Goal: Information Seeking & Learning: Learn about a topic

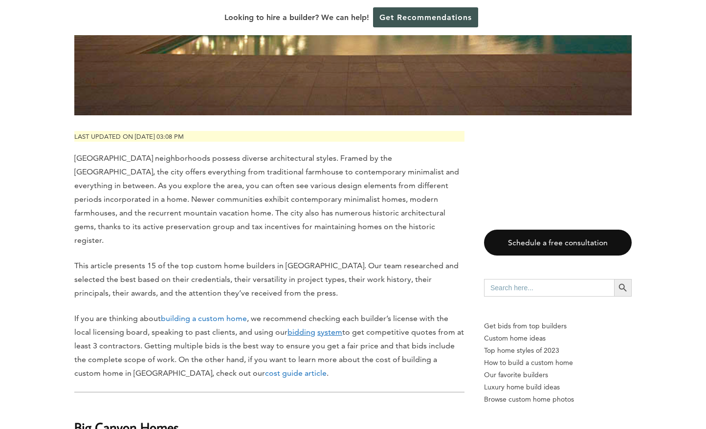
scroll to position [391, 0]
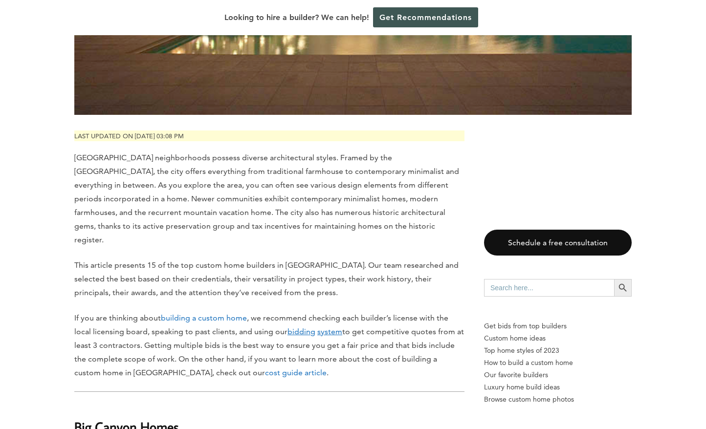
click at [289, 153] on span "[GEOGRAPHIC_DATA] neighborhoods possess diverse architectural styles. Framed by…" at bounding box center [266, 198] width 385 height 91
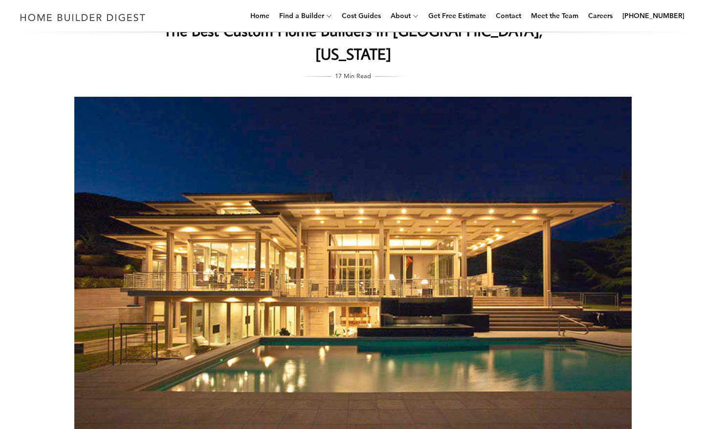
scroll to position [0, 0]
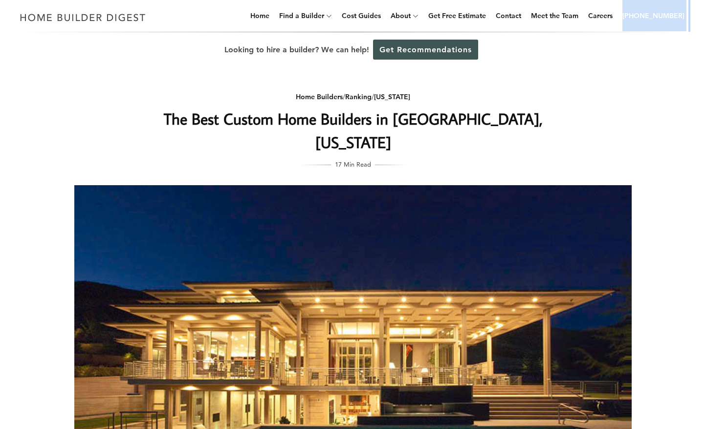
drag, startPoint x: 690, startPoint y: 12, endPoint x: 632, endPoint y: 18, distance: 58.4
click at [632, 18] on div "Menu Menu Home Find a Builder Home Builders Architects and Building Designers G…" at bounding box center [353, 16] width 706 height 32
copy div "[PHONE_NUMBER]"
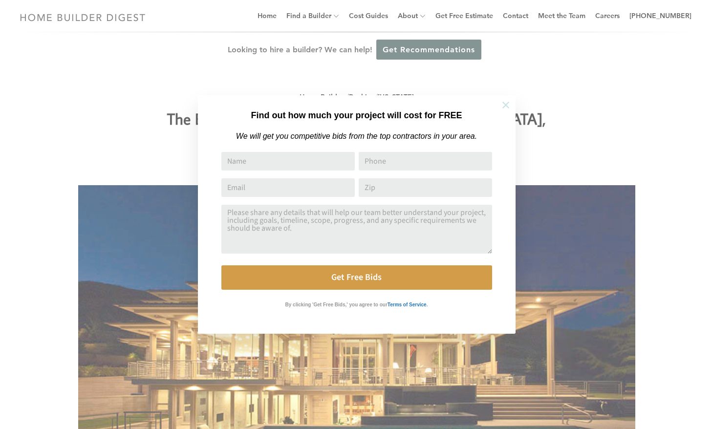
click at [506, 106] on icon at bounding box center [505, 105] width 7 height 7
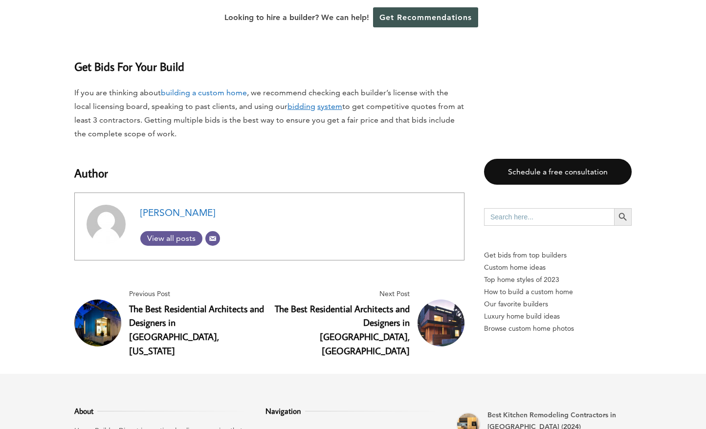
scroll to position [9847, 0]
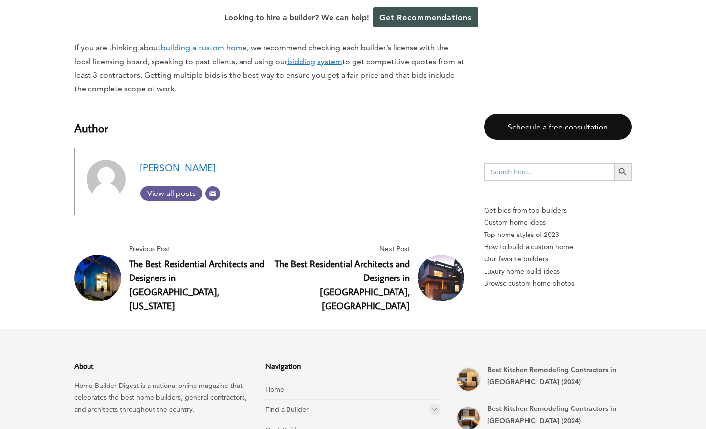
drag, startPoint x: 331, startPoint y: 336, endPoint x: 263, endPoint y: 339, distance: 67.5
copy link "[PHONE_NUMBER]"
